Goal: Transaction & Acquisition: Purchase product/service

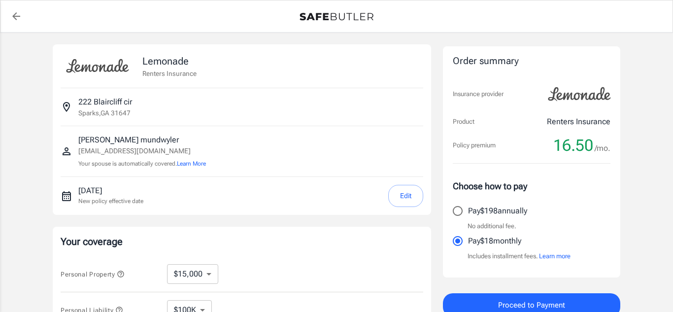
select select "15000"
select select "500"
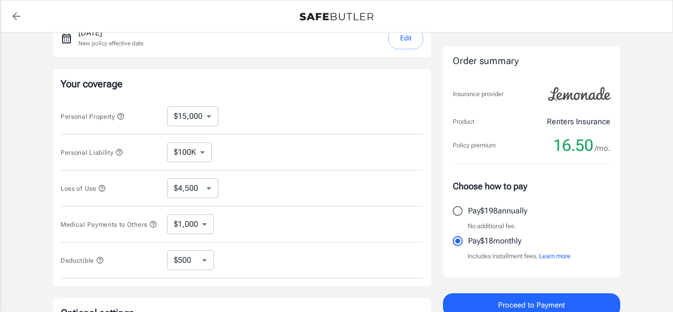
scroll to position [158, 0]
click at [203, 118] on select "$10,000 $15,000 $20,000 $25,000 $30,000 $40,000 $50,000 $100K $150K $200K $250K" at bounding box center [192, 116] width 51 height 20
select select "10000"
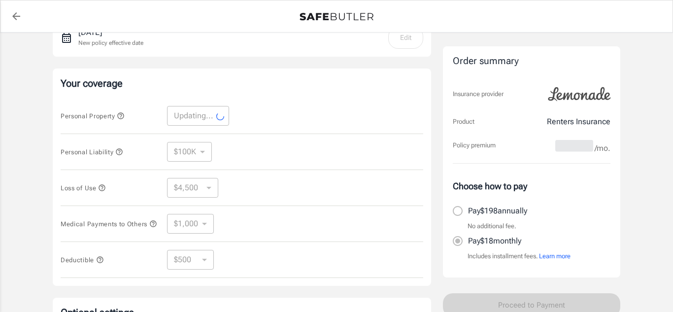
select select "10000"
select select "3000"
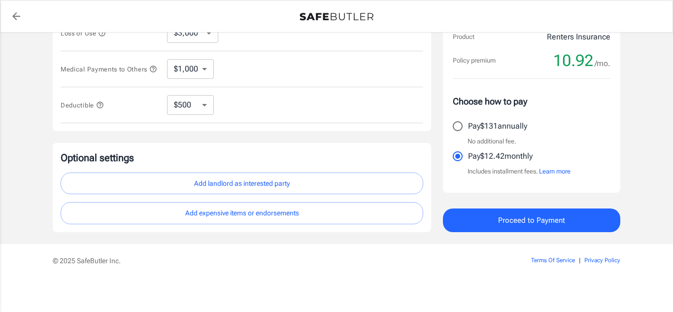
scroll to position [318, 0]
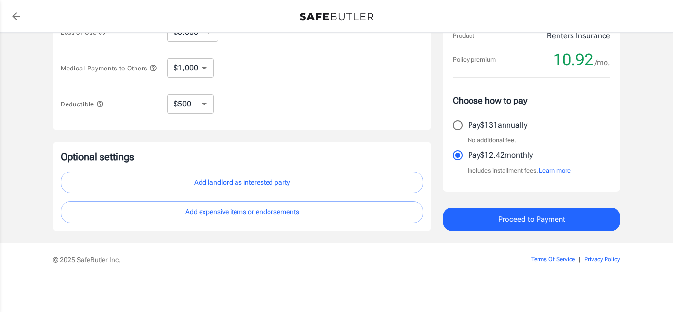
drag, startPoint x: 483, startPoint y: 225, endPoint x: 338, endPoint y: 257, distance: 148.3
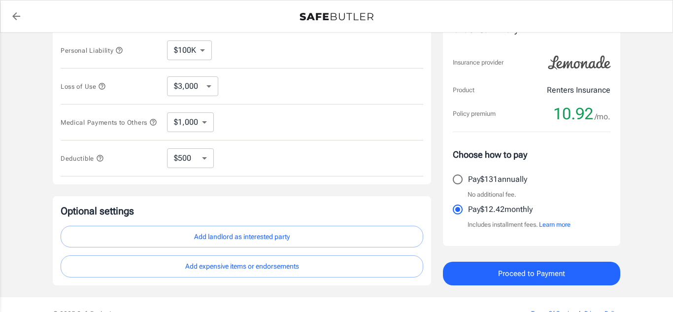
scroll to position [261, 0]
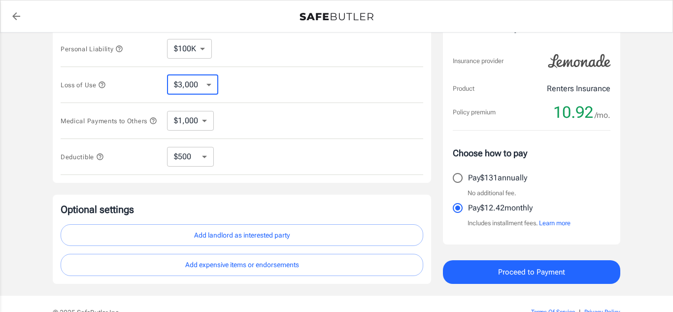
click at [215, 82] on select "$3,000 $6,000 $12,000 $21,000 $36,000 $60,000 $96,000 $153K $198K" at bounding box center [192, 85] width 51 height 20
click at [41, 124] on div "Lemonade Renters Insurance [STREET_ADDRESS][PERSON_NAME] [PERSON_NAME] [EMAIL_A…" at bounding box center [336, 34] width 591 height 524
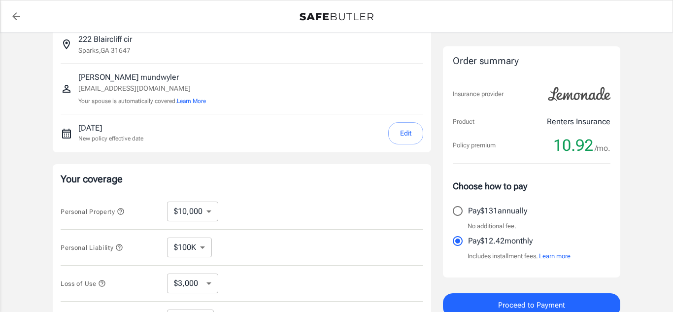
scroll to position [64, 0]
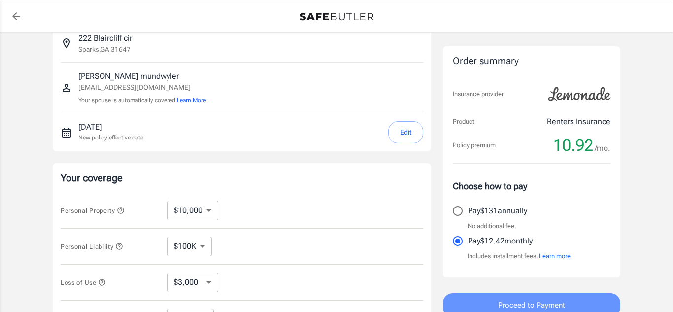
click at [567, 308] on button "Proceed to Payment" at bounding box center [531, 305] width 177 height 24
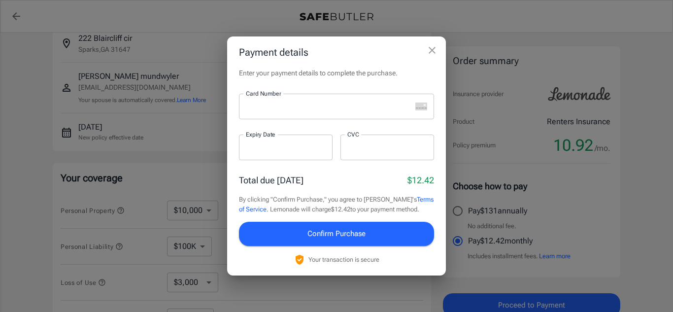
click at [429, 50] on icon "close" at bounding box center [432, 50] width 12 height 12
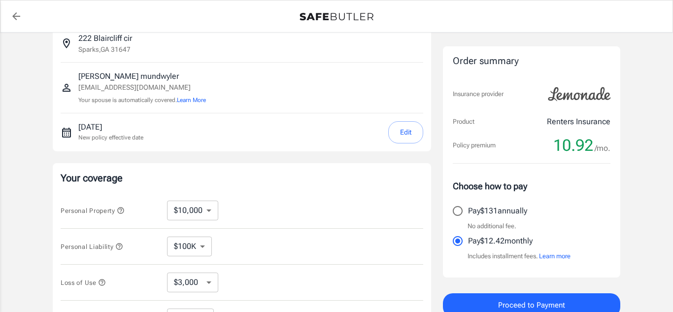
scroll to position [68, 0]
